Goal: Information Seeking & Learning: Check status

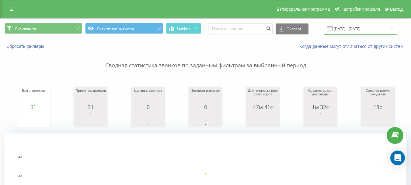
click at [367, 31] on input "18.09.2025 - 18.09.2025" at bounding box center [361, 29] width 74 height 12
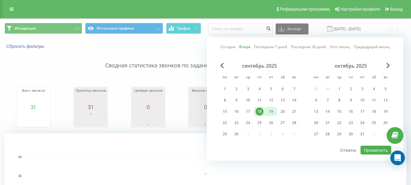
click at [273, 111] on div "19" at bounding box center [271, 111] width 8 height 8
click at [372, 148] on button "Применить" at bounding box center [376, 150] width 31 height 9
type input "[DATE] - [DATE]"
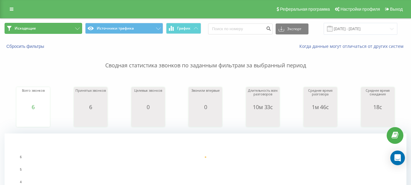
click at [59, 31] on button "Исходящие" at bounding box center [44, 28] width 78 height 11
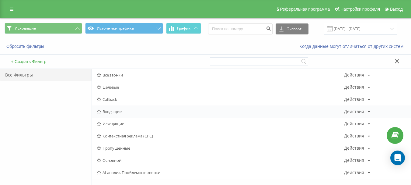
click at [115, 110] on span "Входящие" at bounding box center [221, 111] width 248 height 4
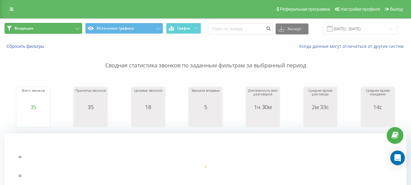
click at [58, 26] on button "Входящие" at bounding box center [44, 28] width 78 height 11
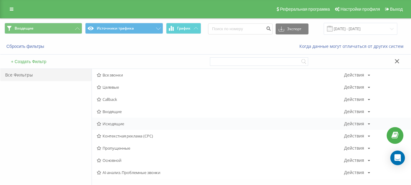
click at [119, 123] on span "Исходящие" at bounding box center [221, 124] width 248 height 4
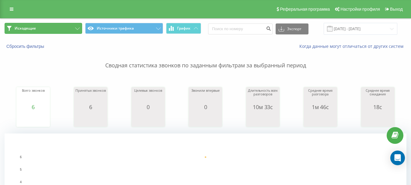
click at [78, 27] on button "Исходящие" at bounding box center [44, 28] width 78 height 11
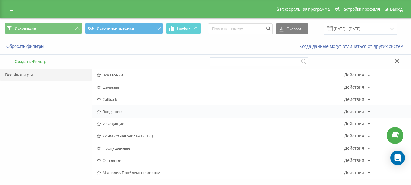
click at [111, 109] on span "Входящие" at bounding box center [221, 111] width 248 height 4
